Goal: Information Seeking & Learning: Learn about a topic

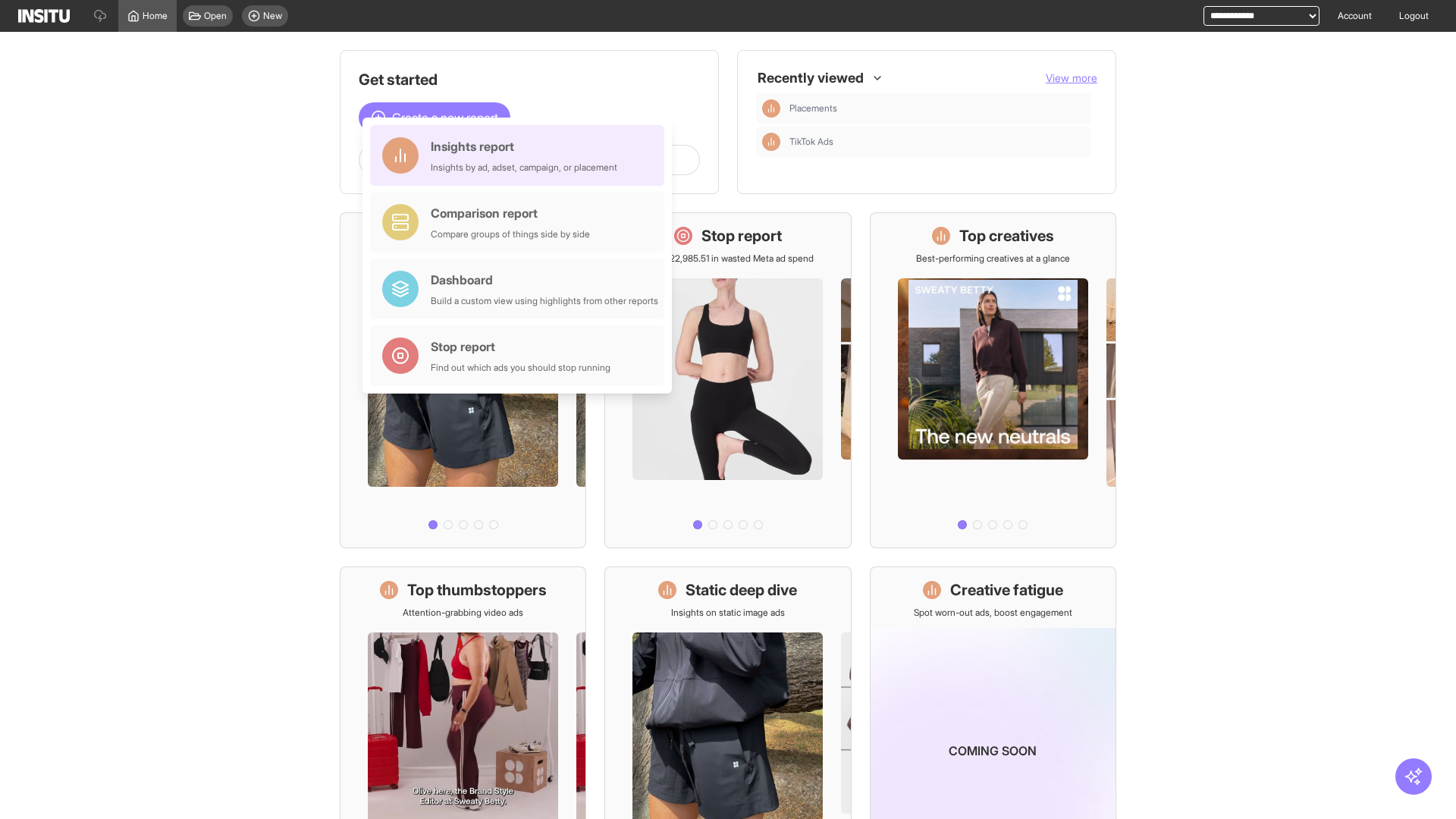
click at [521, 156] on div "Insights report Insights by ad, adset, campaign, or placement" at bounding box center [525, 155] width 187 height 36
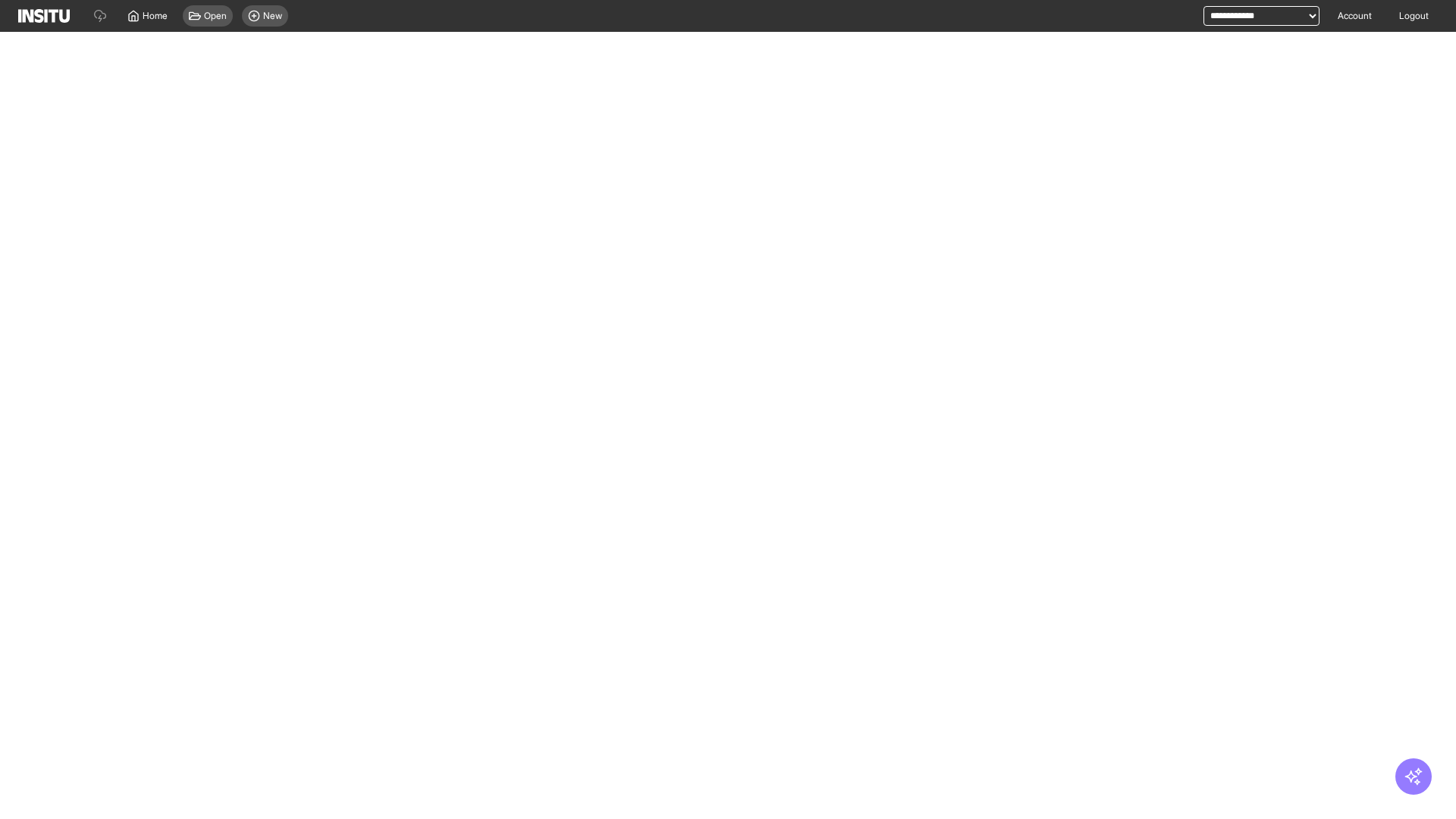
select select "**"
